Goal: Navigation & Orientation: Locate item on page

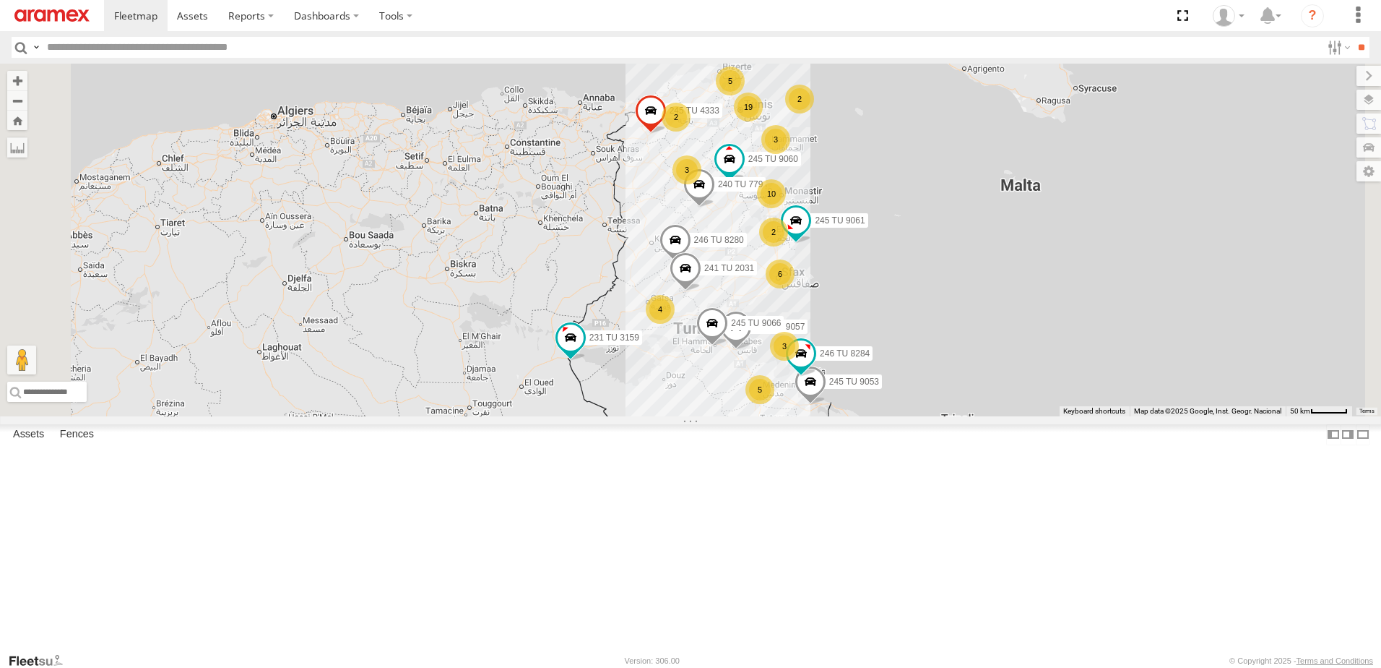
click at [795, 288] on div "6" at bounding box center [780, 273] width 29 height 29
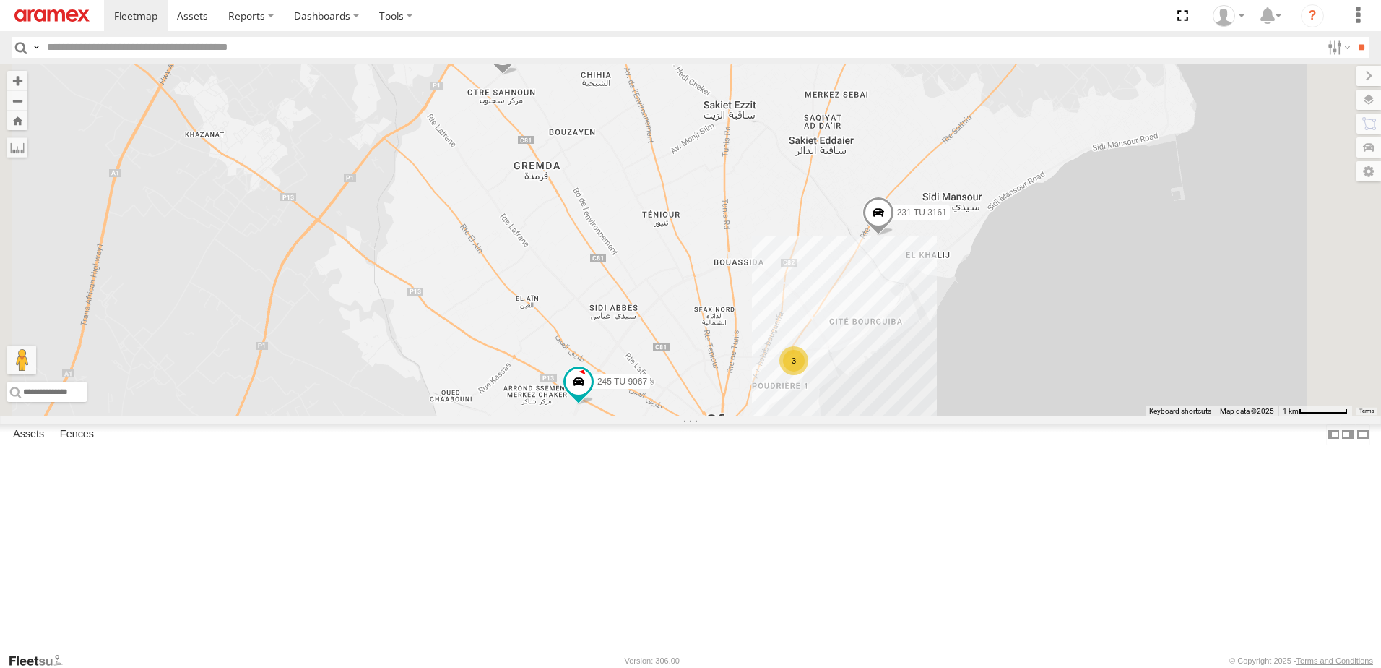
click at [519, 75] on span at bounding box center [503, 55] width 32 height 39
click at [636, 286] on div "231 TU 3159 245 TU 9057 245 TU 9053 246 TU 8284 245 TU 4333 245 TU 9061 246 TU …" at bounding box center [690, 240] width 1381 height 353
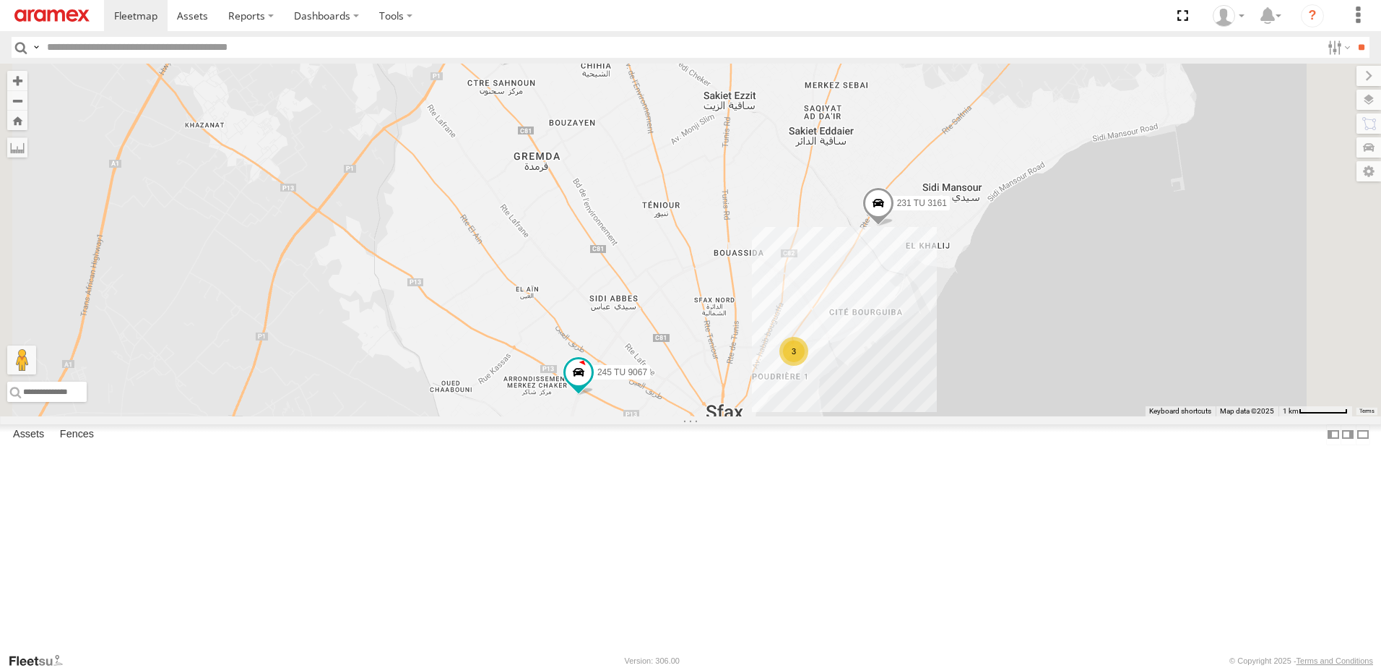
drag, startPoint x: 920, startPoint y: 396, endPoint x: 920, endPoint y: 342, distance: 54.2
click at [920, 344] on div "231 TU 3159 245 TU 9057 245 TU 9053 246 TU 8284 245 TU 4333 245 TU 9061 246 TU …" at bounding box center [690, 240] width 1381 height 353
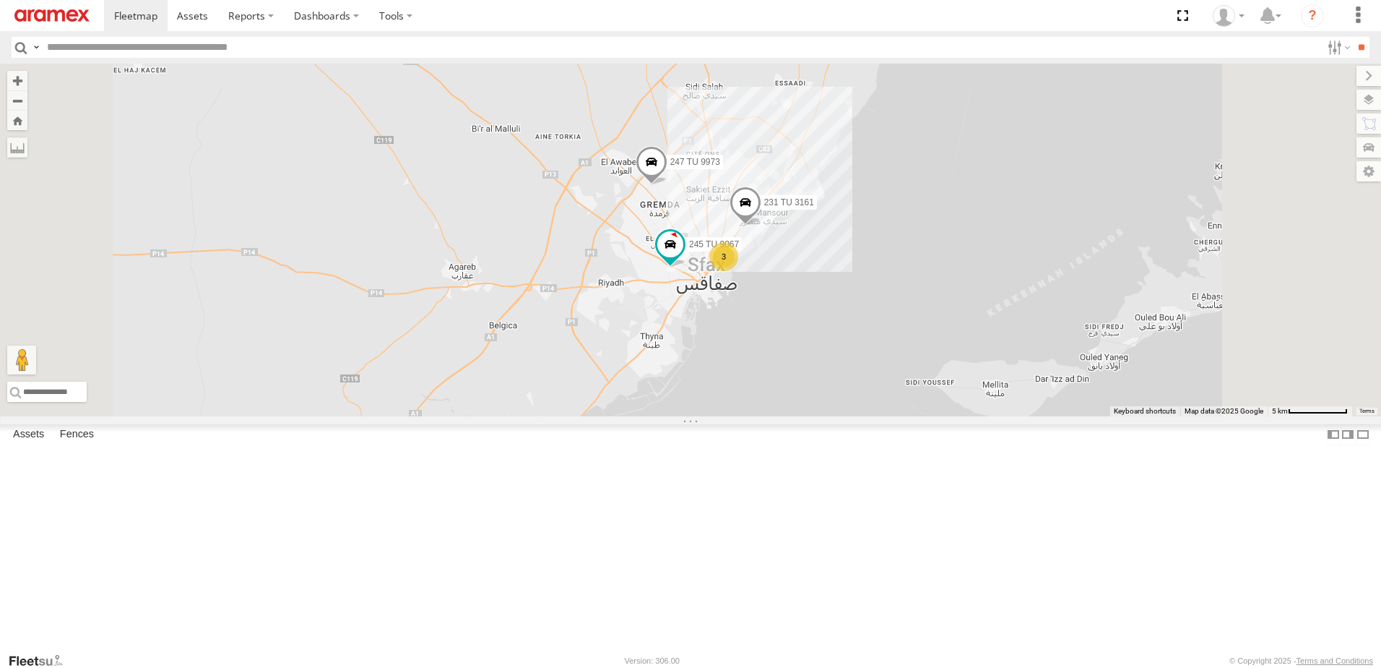
drag, startPoint x: 869, startPoint y: 407, endPoint x: 900, endPoint y: 375, distance: 45.0
click at [900, 375] on div "231 TU 3159 245 TU 9057 245 TU 9053 246 TU 8284 245 TU 4333 245 TU 9061 246 TU …" at bounding box center [690, 240] width 1381 height 353
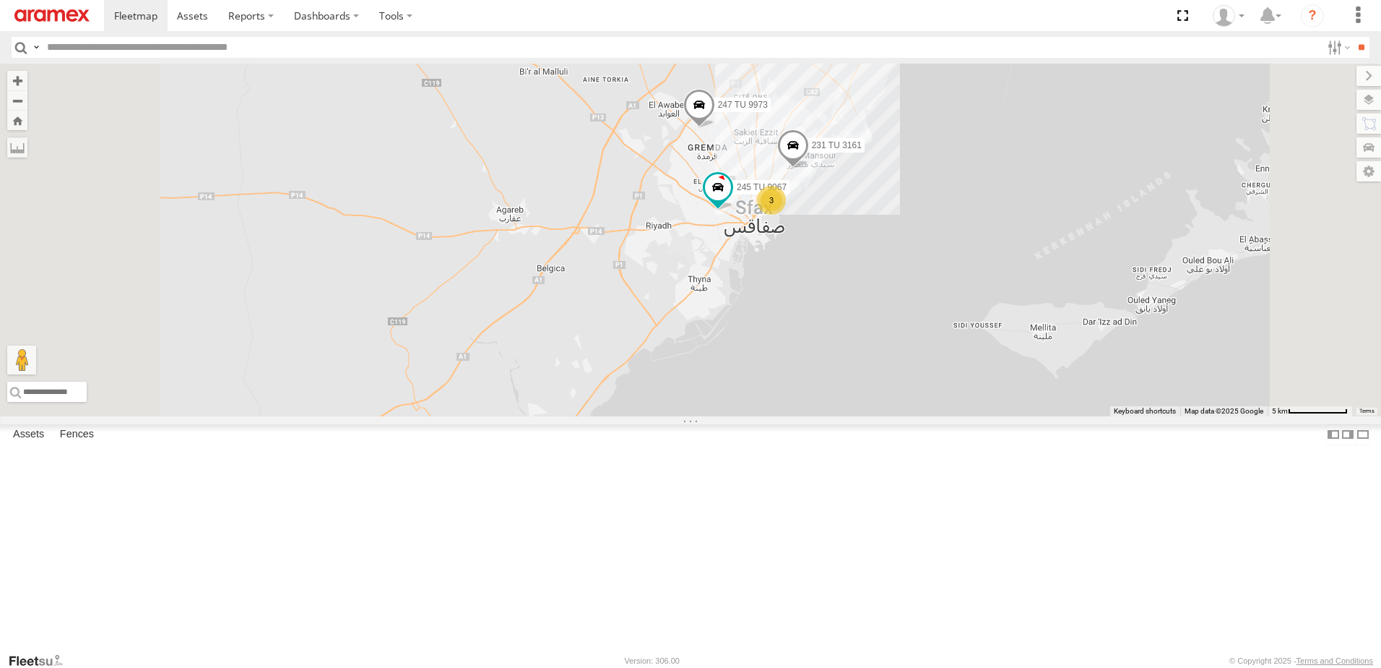
click at [786, 215] on div "3" at bounding box center [771, 200] width 29 height 29
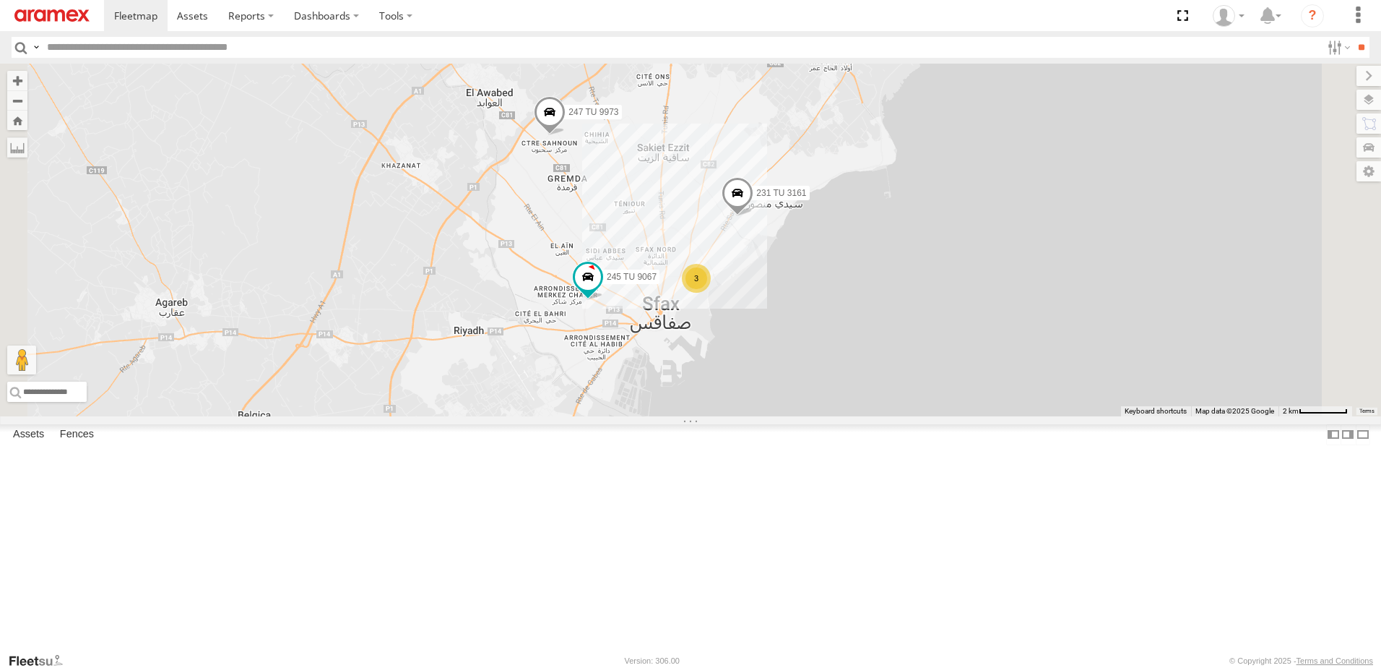
drag, startPoint x: 839, startPoint y: 433, endPoint x: 917, endPoint y: 382, distance: 93.4
click at [915, 383] on div "231 TU 3159 245 TU 9057 245 TU 9053 246 TU 8284 245 TU 4333 245 TU 9061 246 TU …" at bounding box center [690, 240] width 1381 height 353
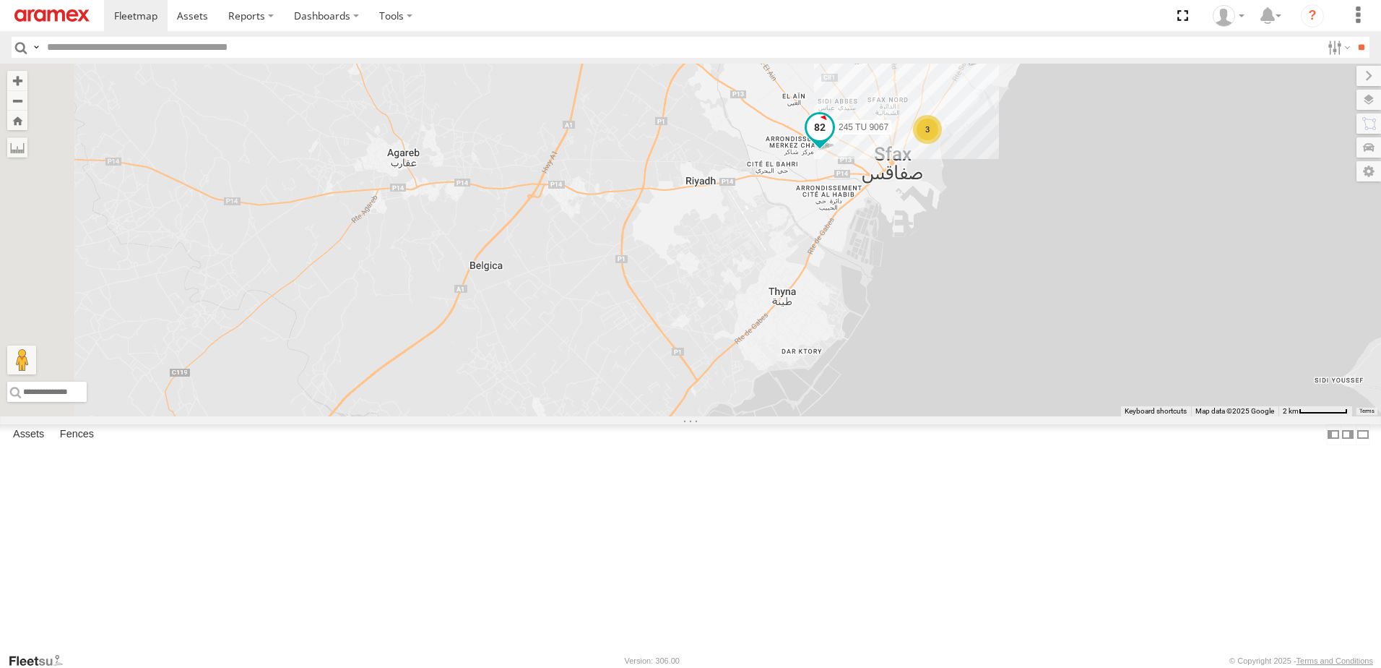
click at [833, 141] on span at bounding box center [820, 128] width 26 height 26
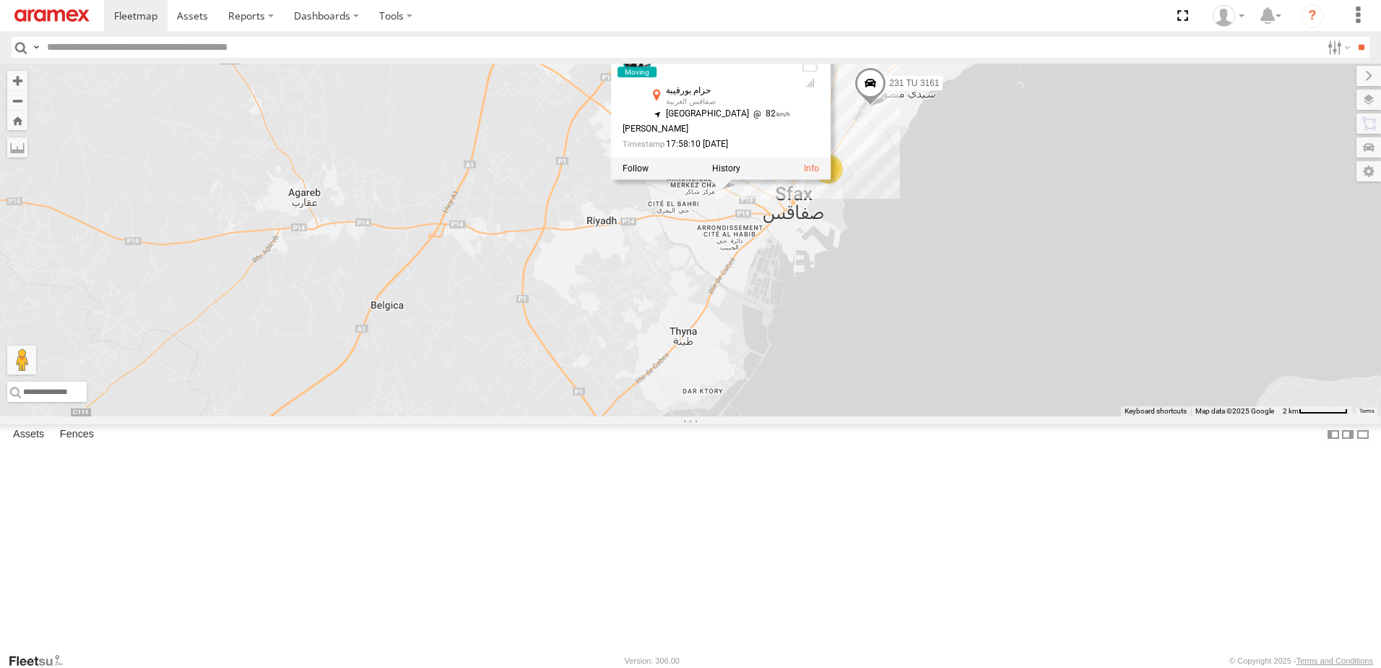
drag, startPoint x: 983, startPoint y: 332, endPoint x: 865, endPoint y: 376, distance: 126.7
click at [865, 376] on div "231 TU 3159 245 TU 9057 245 TU 9053 246 TU 8284 245 TU 4333 245 TU 9061 246 TU …" at bounding box center [690, 240] width 1381 height 353
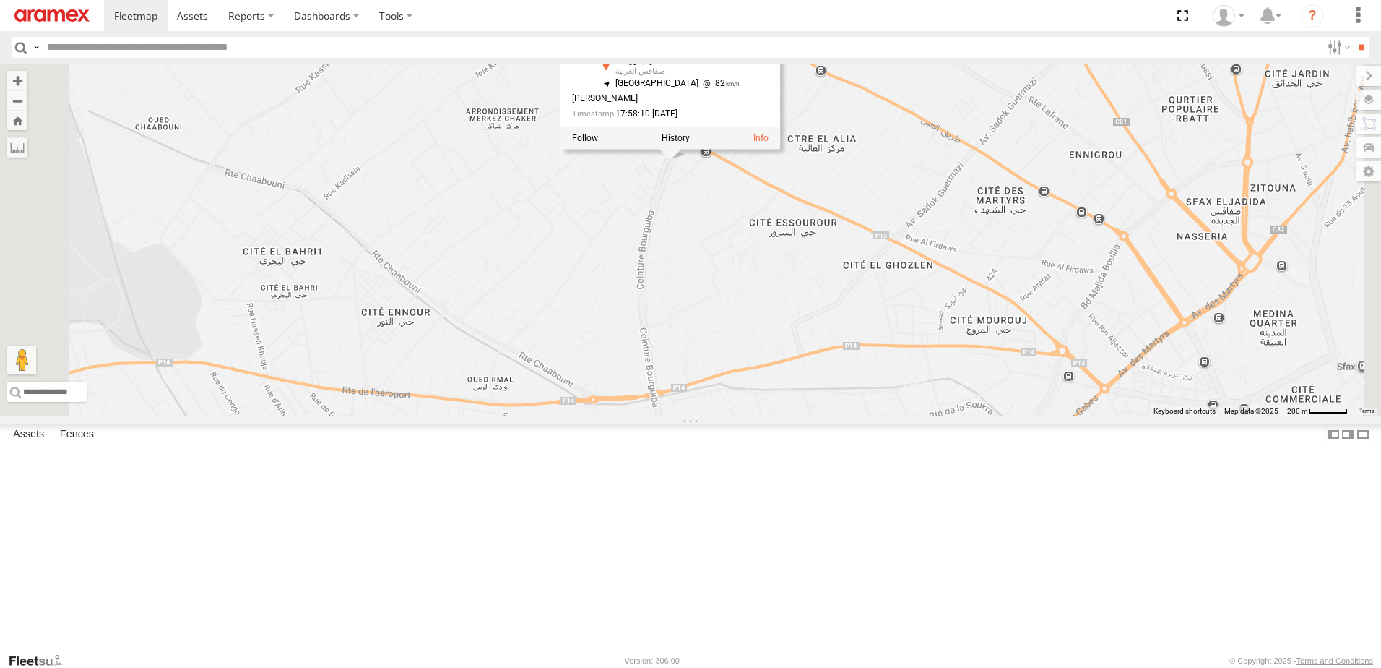
click at [851, 298] on div "231 TU 3159 245 TU 9057 245 TU 9053 246 TU 8284 245 TU 4333 245 TU 9061 246 TU …" at bounding box center [690, 240] width 1381 height 353
click at [683, 150] on span at bounding box center [670, 137] width 26 height 26
click at [690, 144] on label at bounding box center [676, 139] width 28 height 10
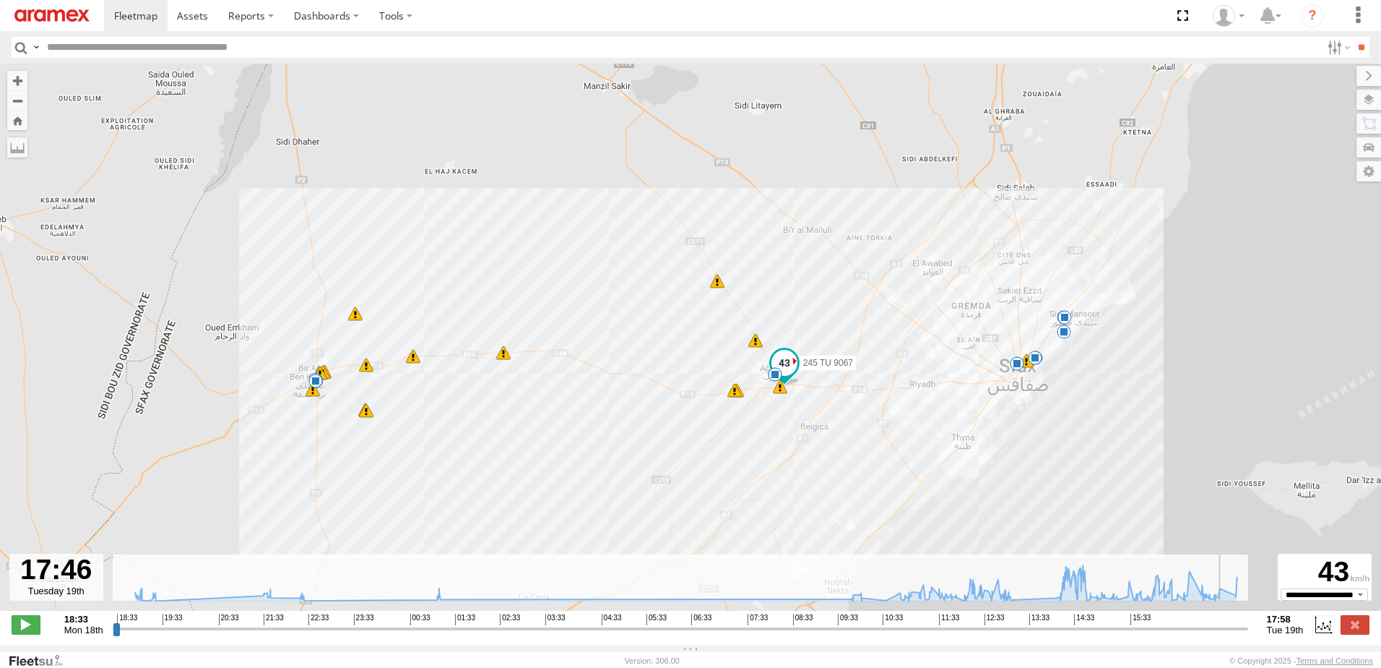
drag, startPoint x: 116, startPoint y: 636, endPoint x: 1234, endPoint y: 666, distance: 1118.8
click at [1234, 635] on input "range" at bounding box center [681, 628] width 1136 height 14
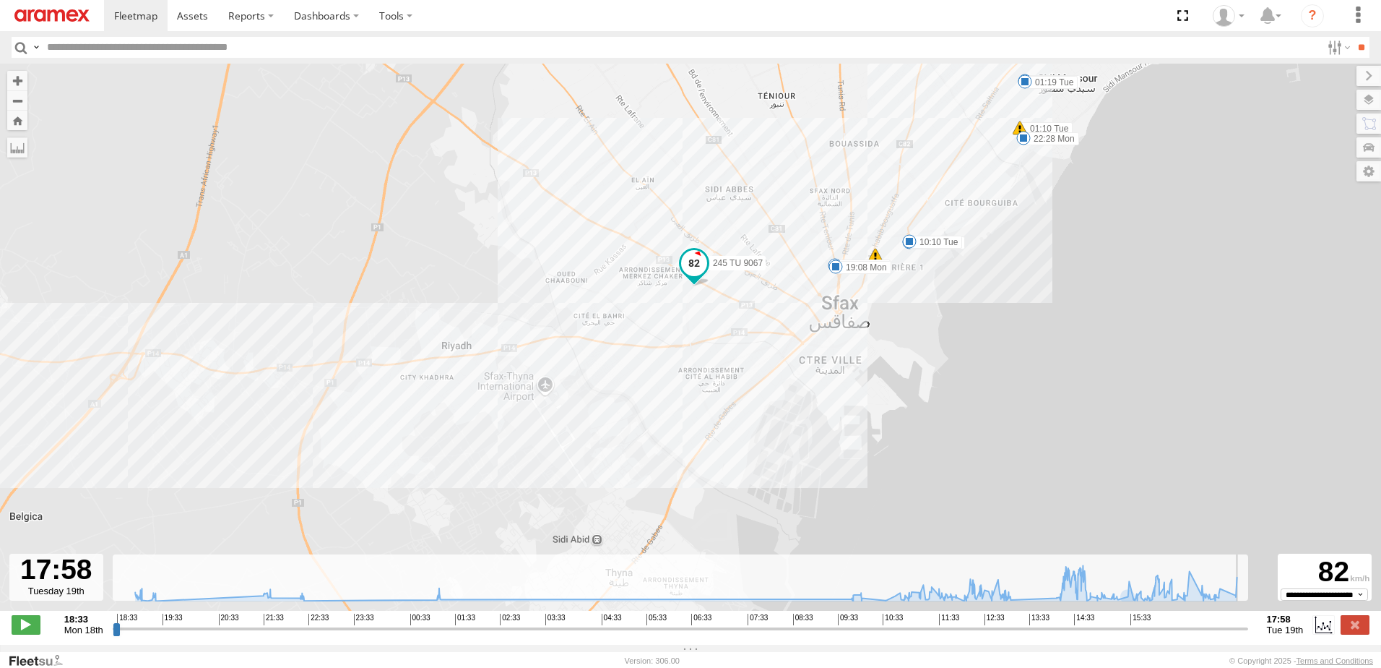
drag, startPoint x: 1235, startPoint y: 636, endPoint x: 1253, endPoint y: 632, distance: 17.9
type input "**********"
click at [1248, 632] on input "range" at bounding box center [681, 628] width 1136 height 14
click at [1360, 633] on label at bounding box center [1355, 624] width 29 height 19
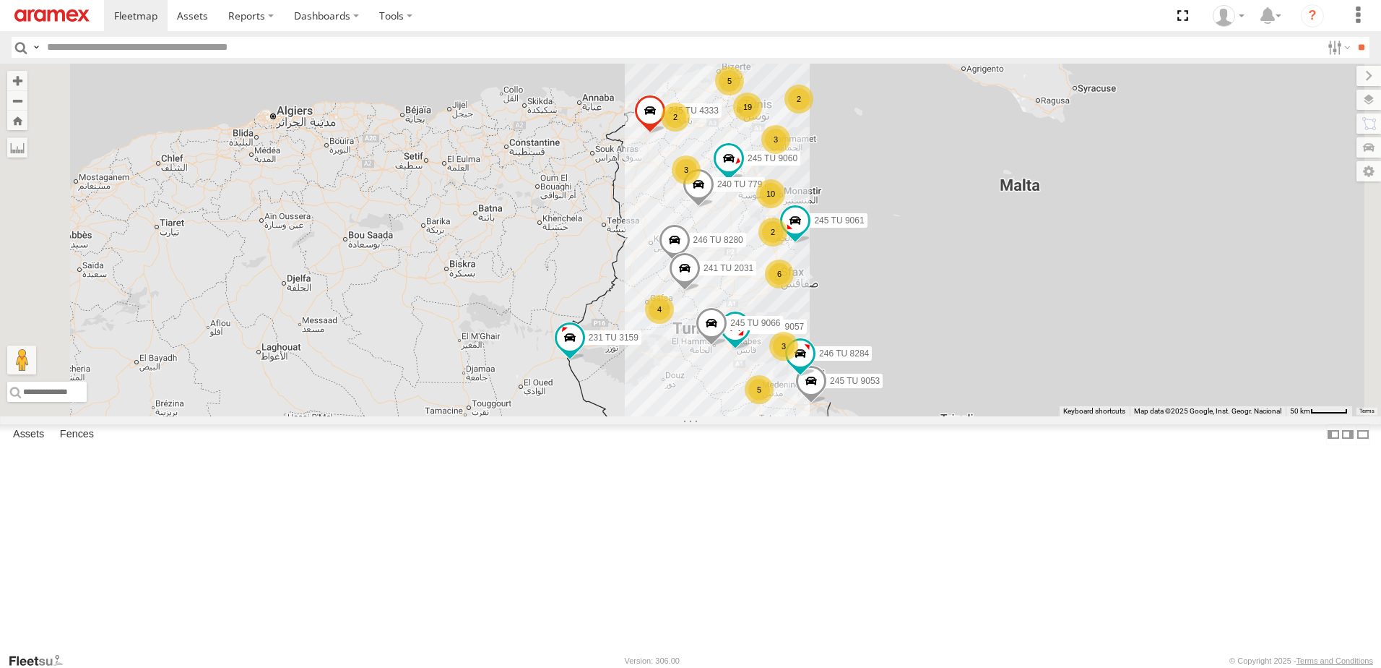
click at [794, 288] on div "6" at bounding box center [779, 273] width 29 height 29
